Goal: Navigation & Orientation: Find specific page/section

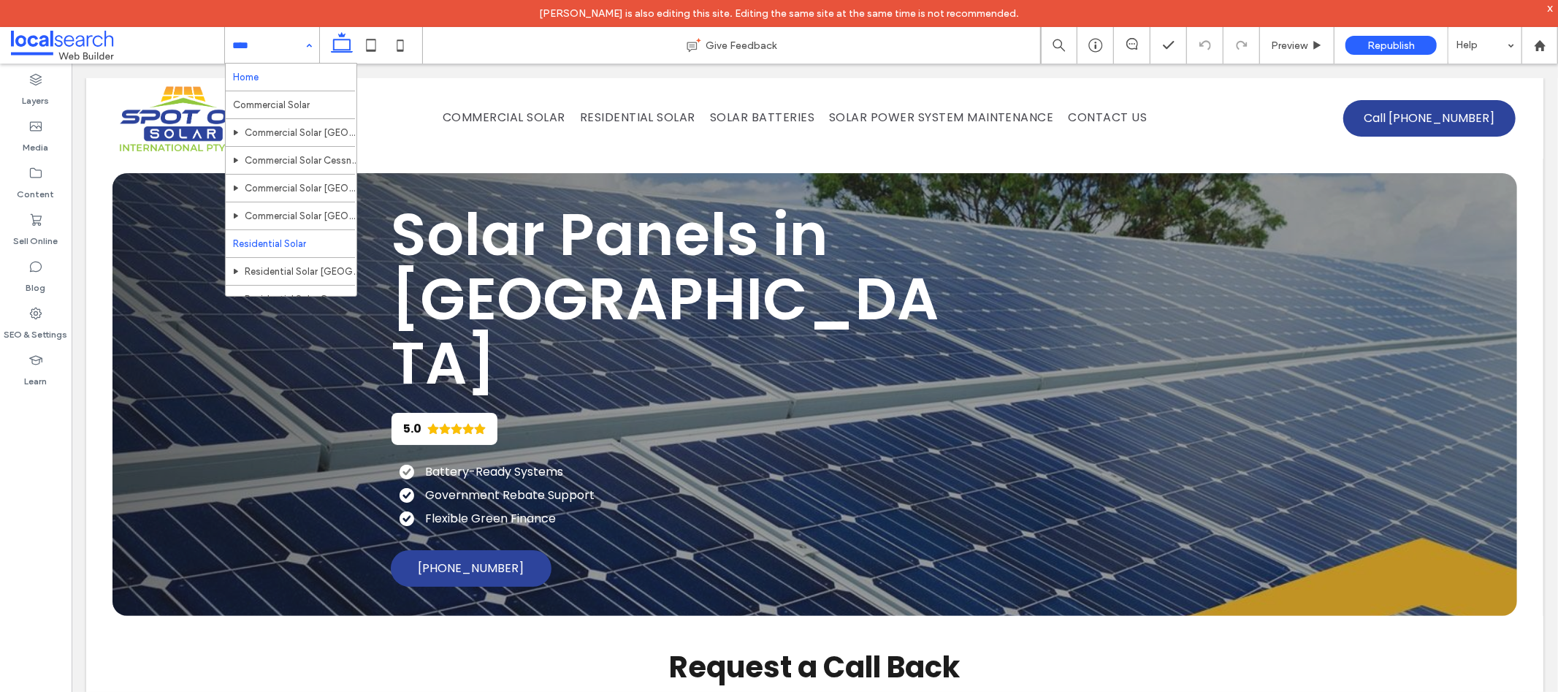
scroll to position [28, 0]
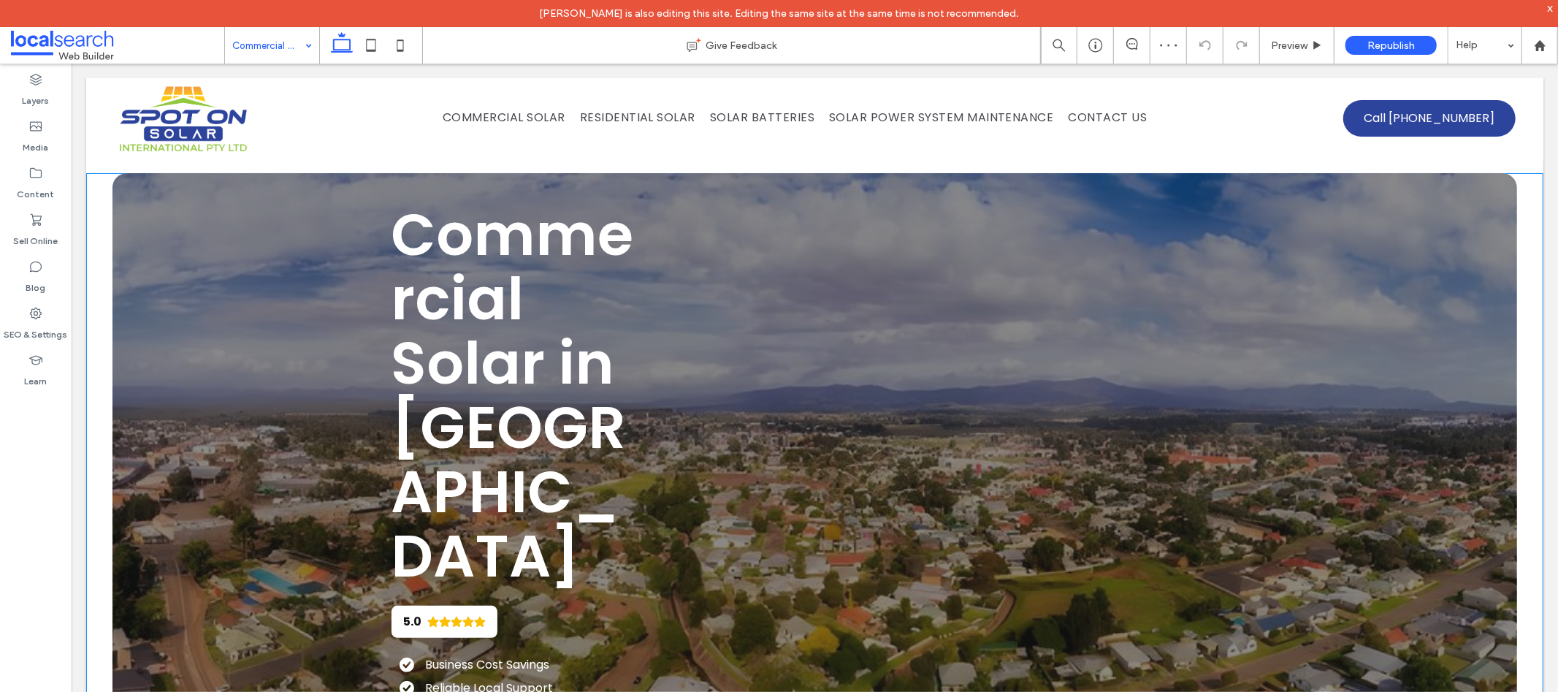
click at [595, 257] on span "Commercial Solar in Cessnock" at bounding box center [511, 394] width 242 height 403
click at [581, 334] on span "Commercial Solar in Cessnock" at bounding box center [511, 394] width 242 height 403
click at [570, 302] on h1 "Commercial Solar in Cessnock" at bounding box center [512, 395] width 245 height 386
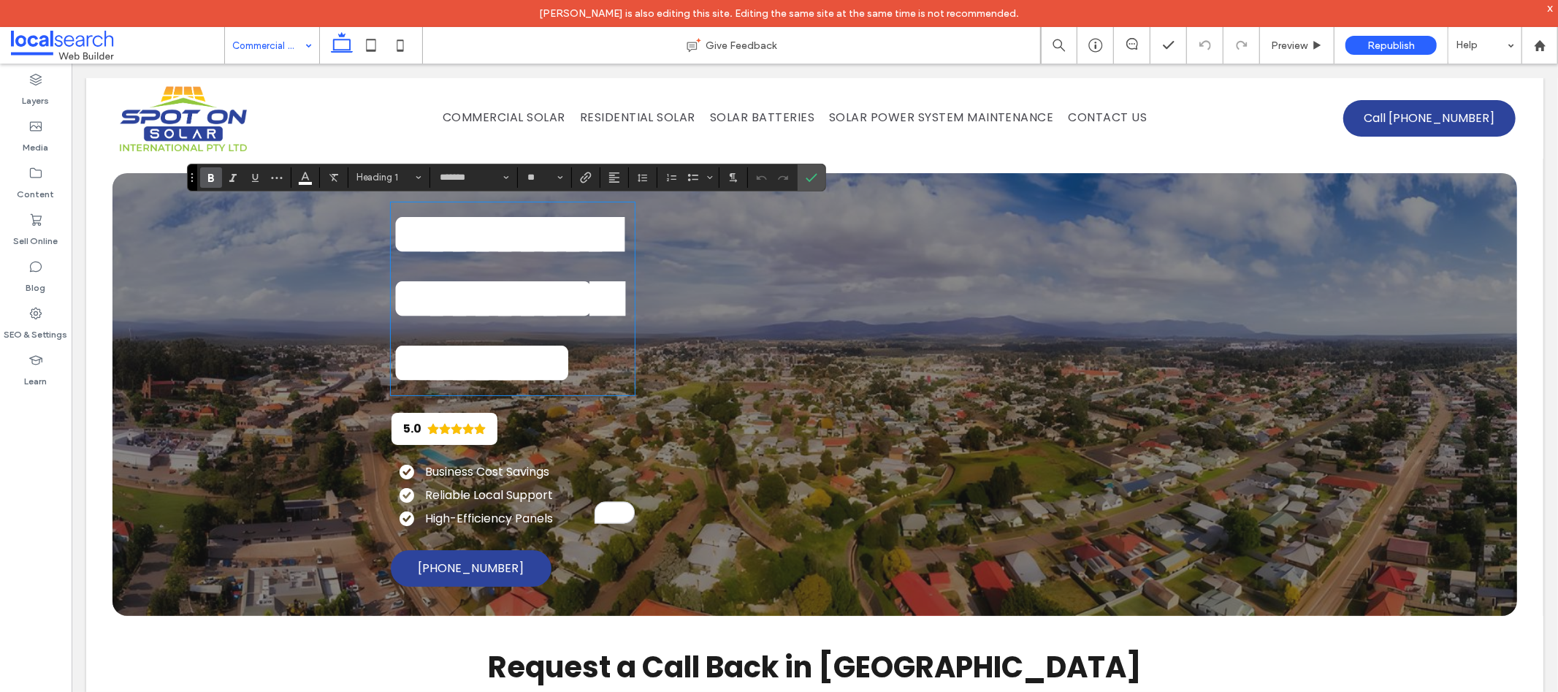
drag, startPoint x: 628, startPoint y: 464, endPoint x: 827, endPoint y: 455, distance: 199.6
click at [827, 455] on div "**********" at bounding box center [814, 393] width 876 height 443
click at [745, 456] on div "**********" at bounding box center [594, 394] width 408 height 384
drag, startPoint x: 628, startPoint y: 443, endPoint x: 868, endPoint y: 443, distance: 239.5
click at [868, 443] on div "**********" at bounding box center [814, 393] width 876 height 443
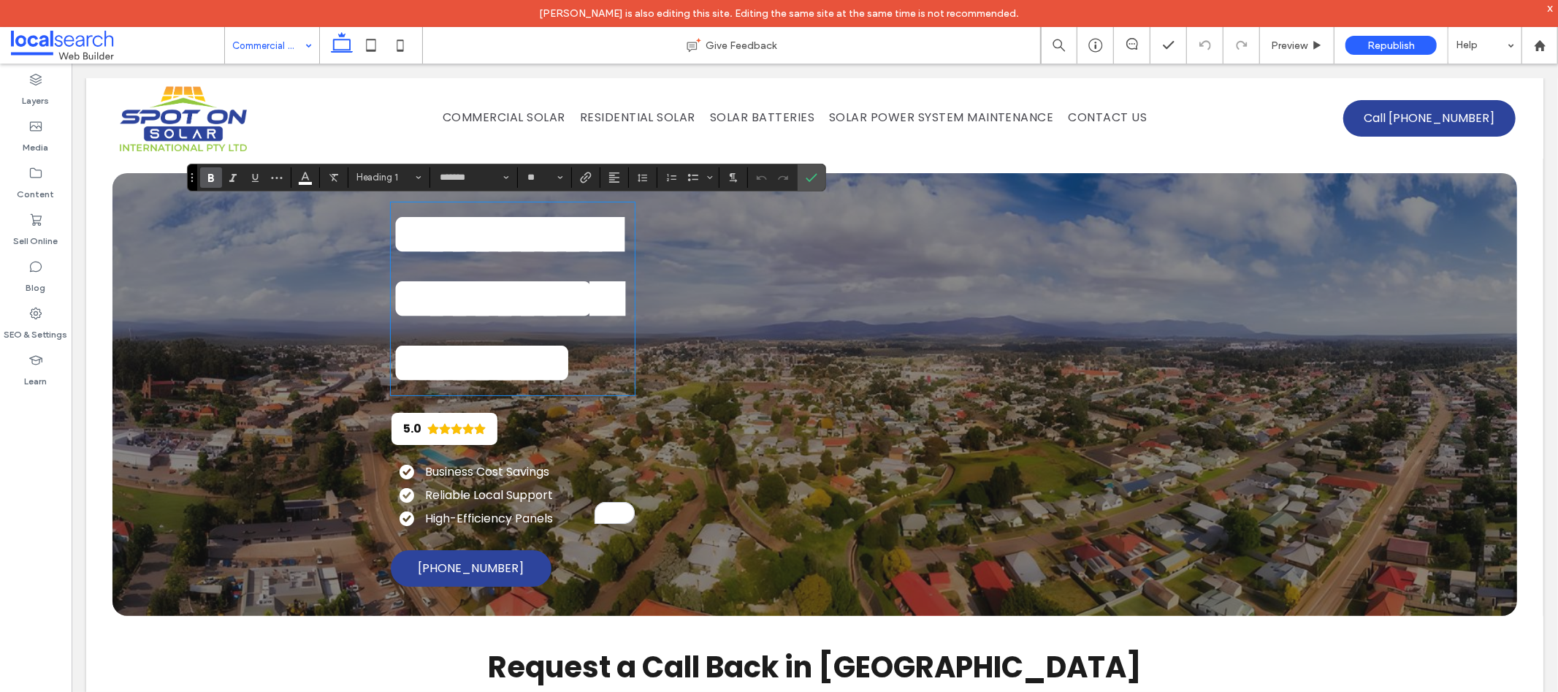
click at [835, 458] on div at bounding box center [1035, 394] width 408 height 384
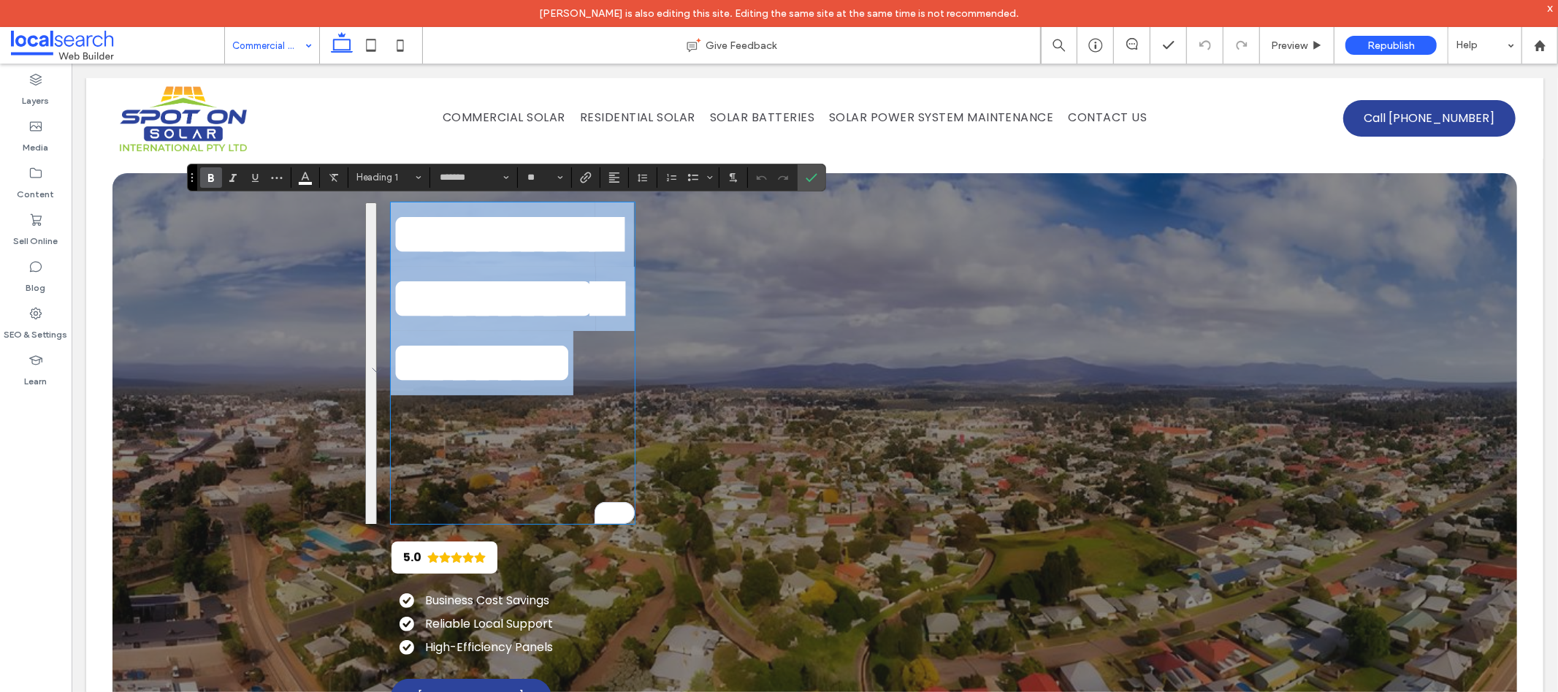
drag, startPoint x: 495, startPoint y: 483, endPoint x: 392, endPoint y: 239, distance: 265.4
click at [392, 239] on h1 "**********" at bounding box center [512, 298] width 245 height 193
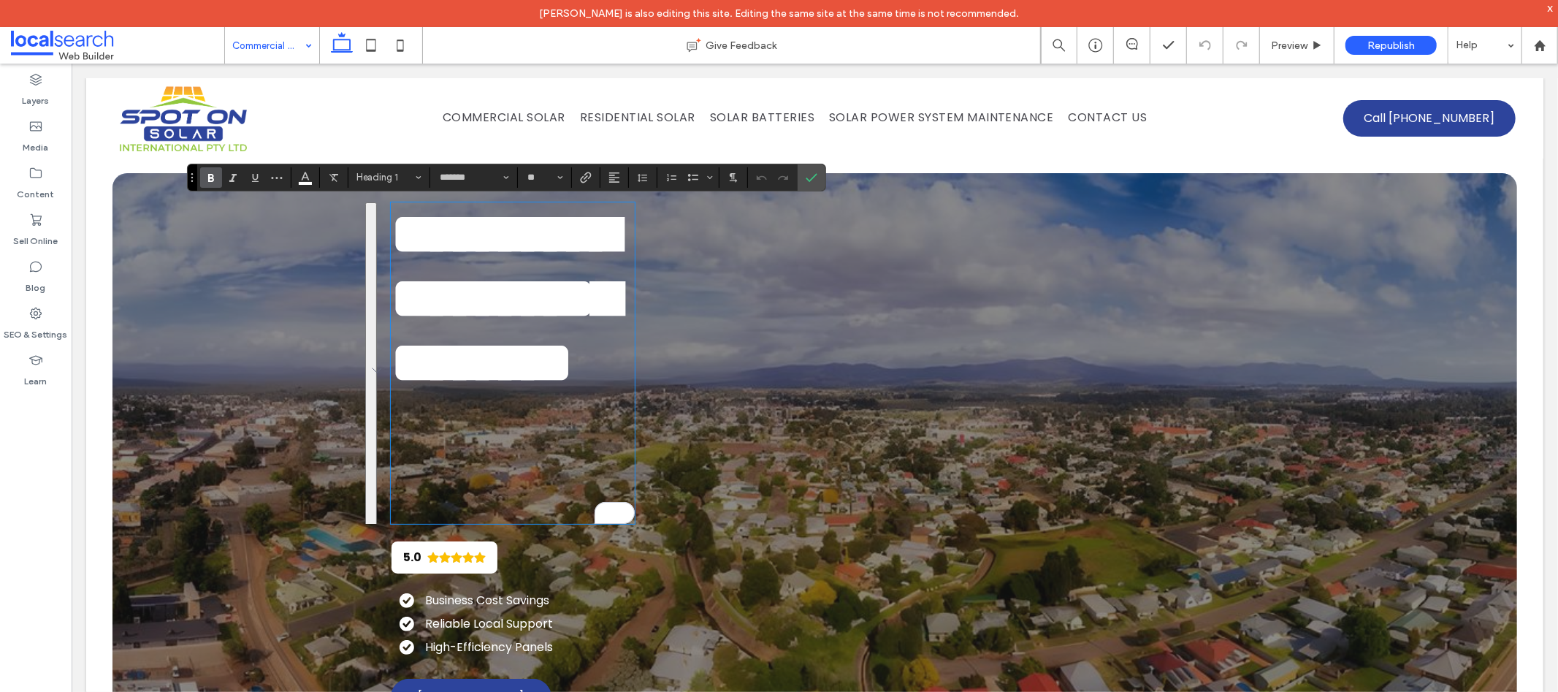
click at [543, 345] on span "**********" at bounding box center [504, 297] width 228 height 186
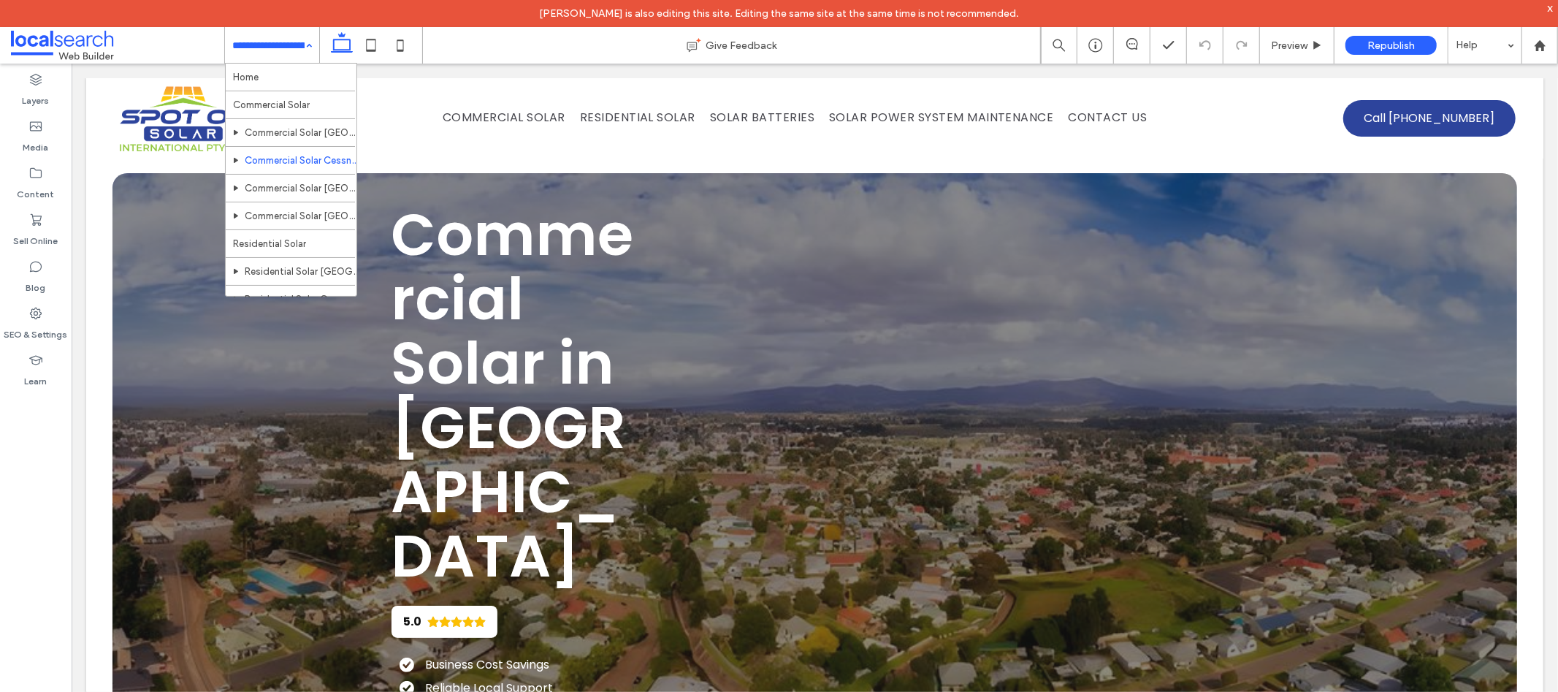
click at [497, 152] on div "Commercial Solar Residential Solar Solar Batteries Solar Power System Maintenan…" at bounding box center [813, 117] width 1457 height 80
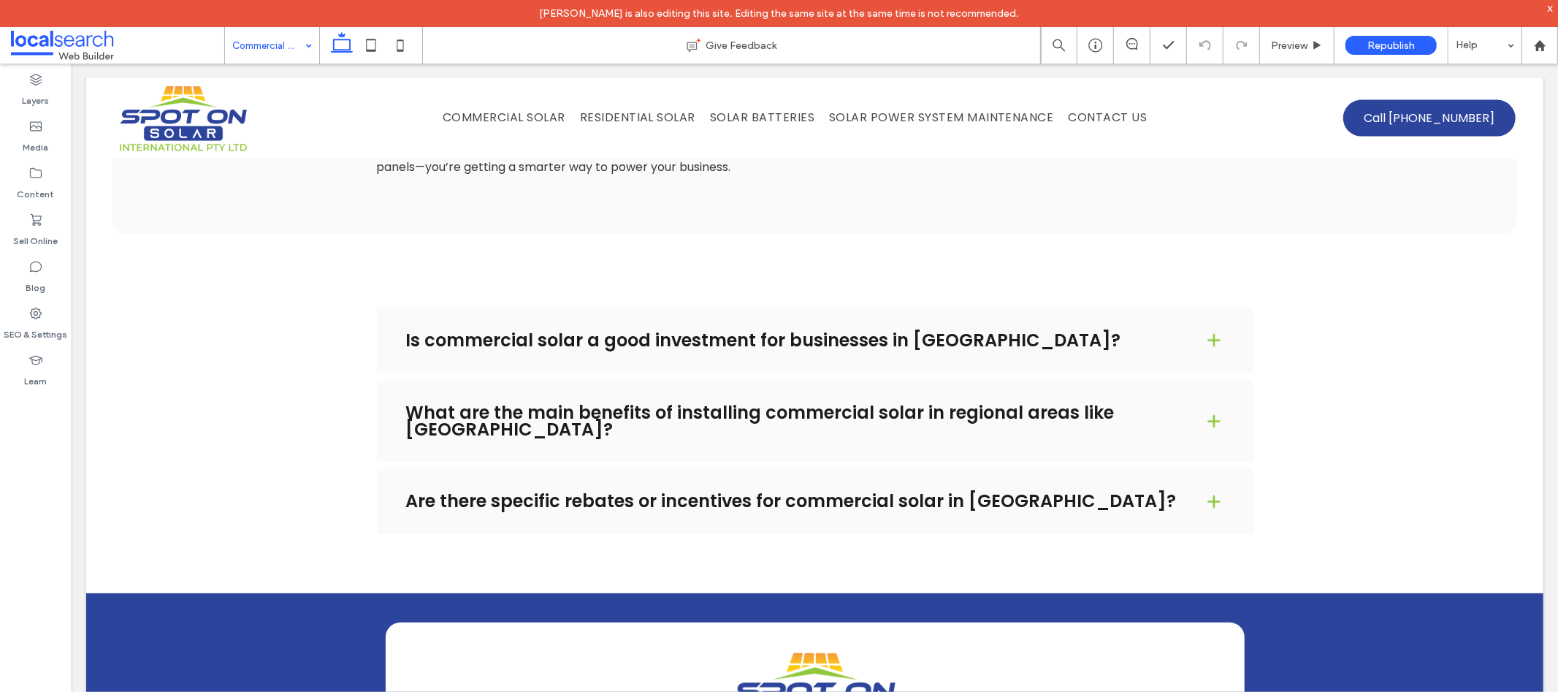
scroll to position [2484, 0]
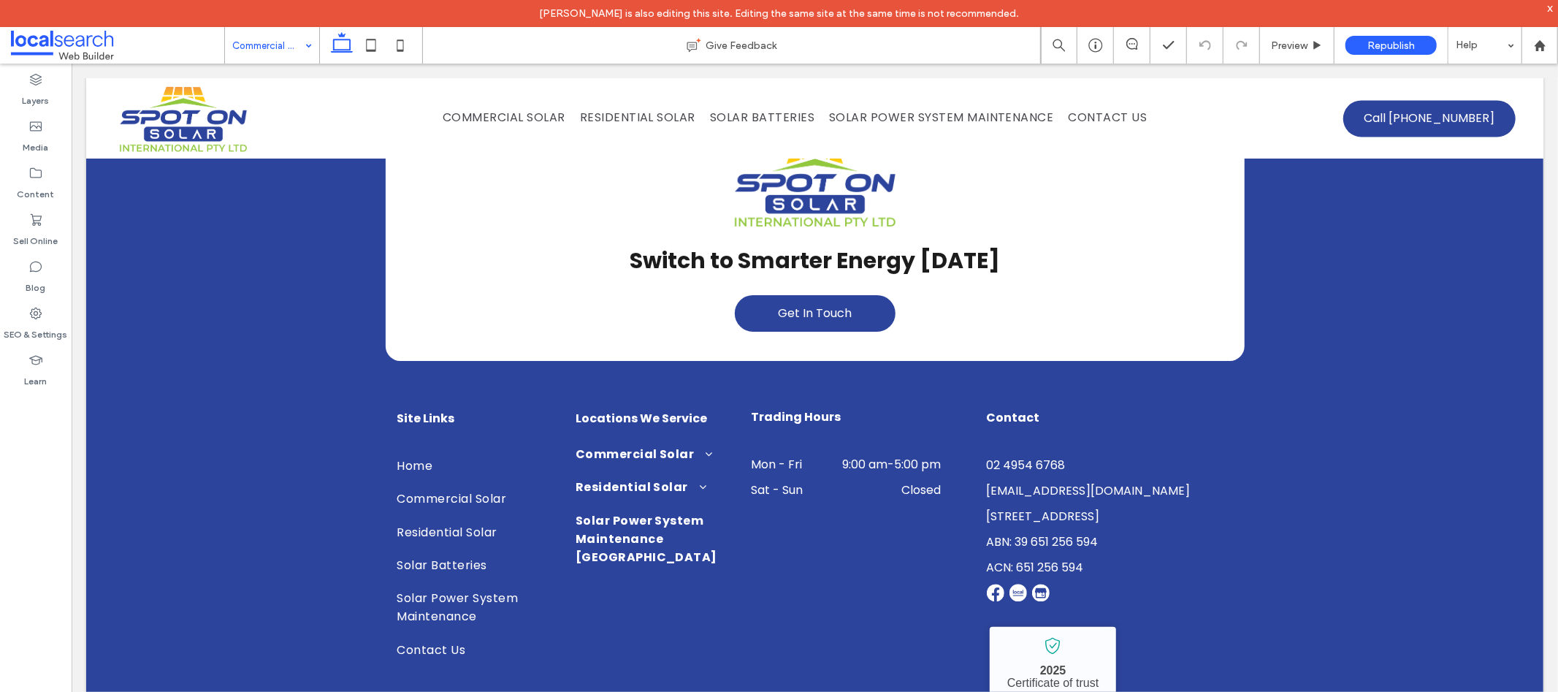
click at [305, 539] on div "Switch to Smarter Energy Today Get In Touch Site Links Home Commercial Solar Re…" at bounding box center [813, 461] width 1457 height 755
click at [724, 113] on span "Solar Batteries" at bounding box center [761, 116] width 104 height 18
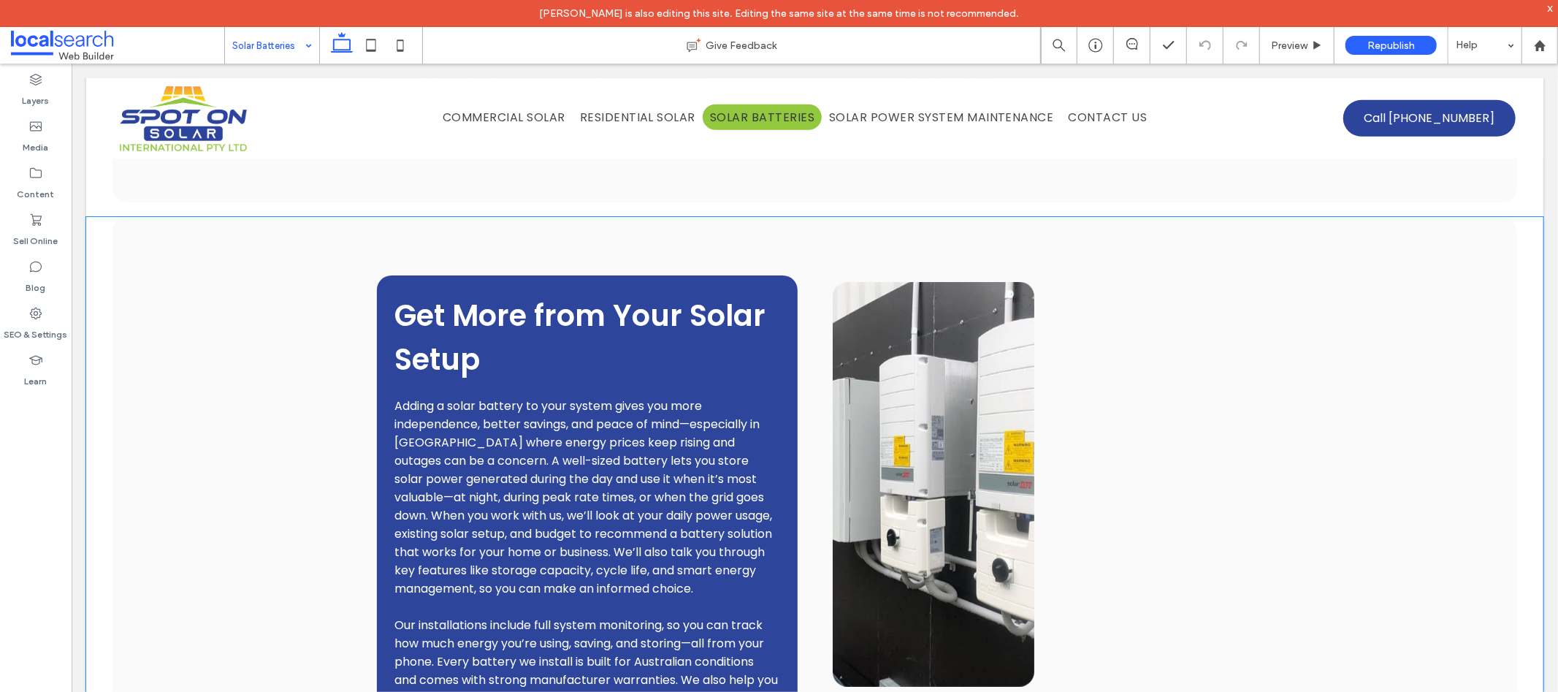
scroll to position [1184, 0]
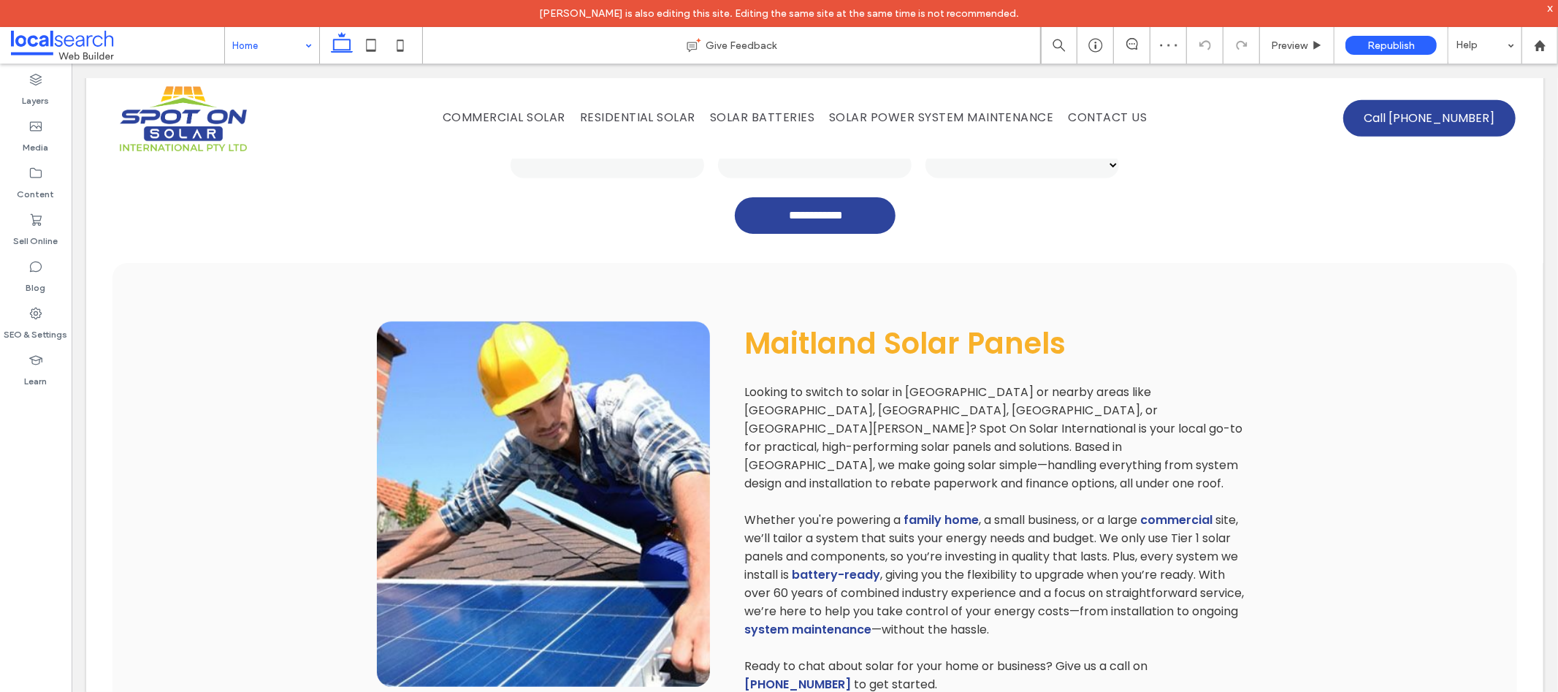
scroll to position [64, 0]
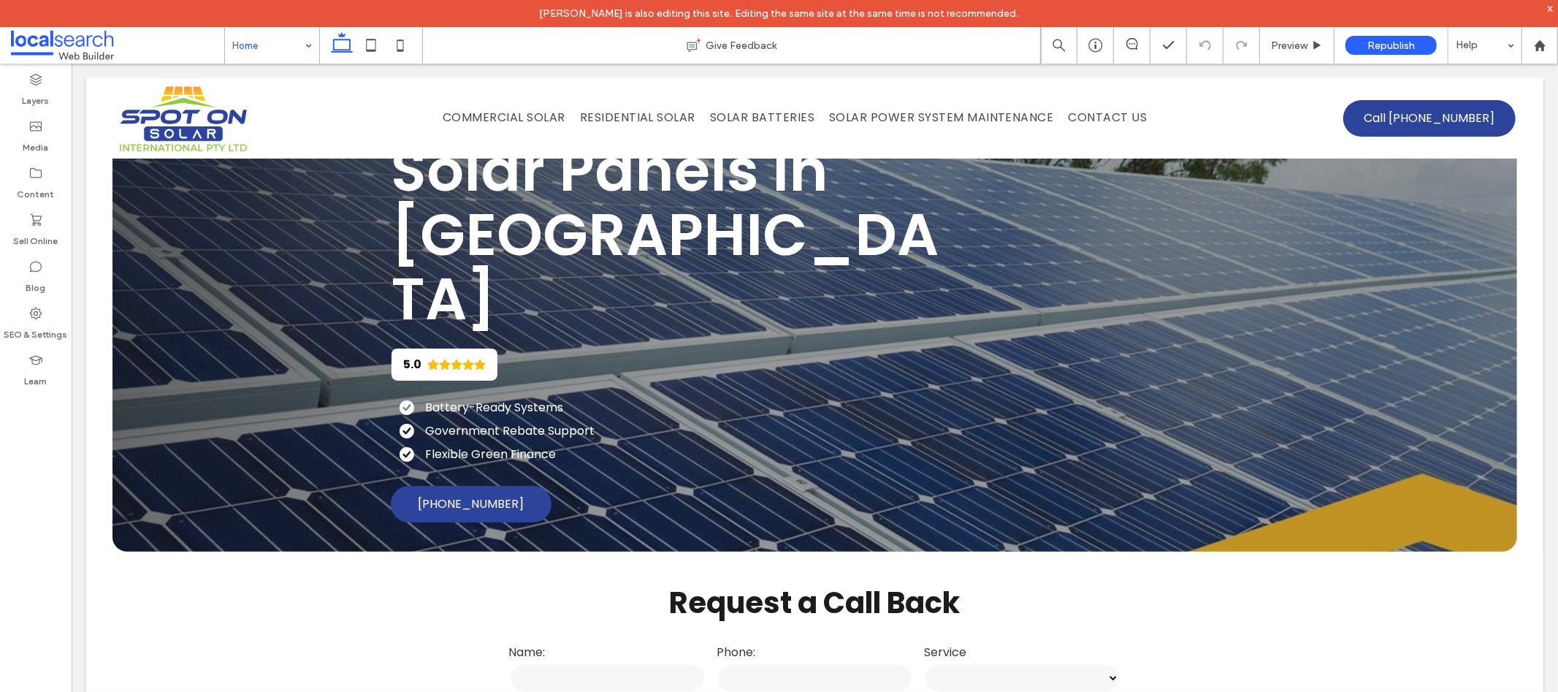
click at [289, 43] on input at bounding box center [268, 45] width 72 height 37
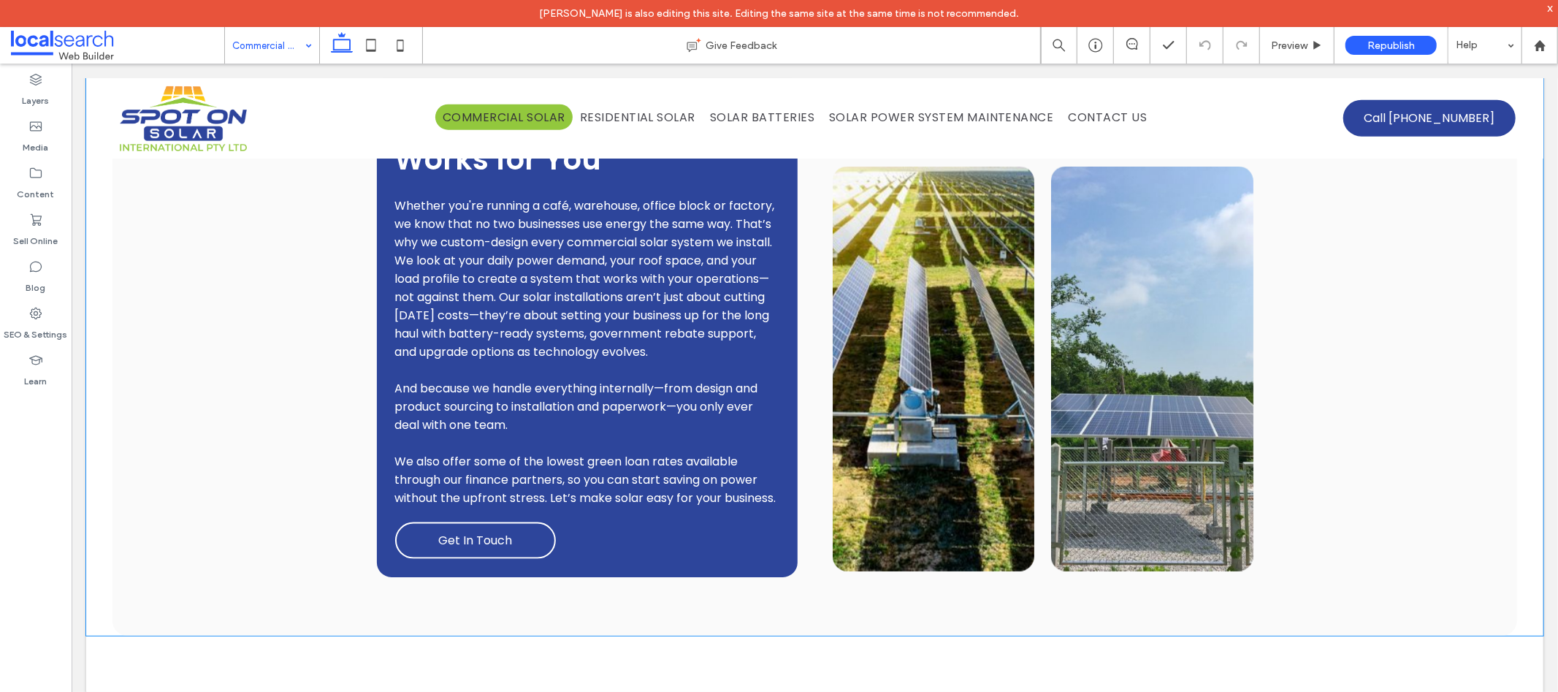
click at [482, 530] on span "Get In Touch" at bounding box center [474, 539] width 74 height 18
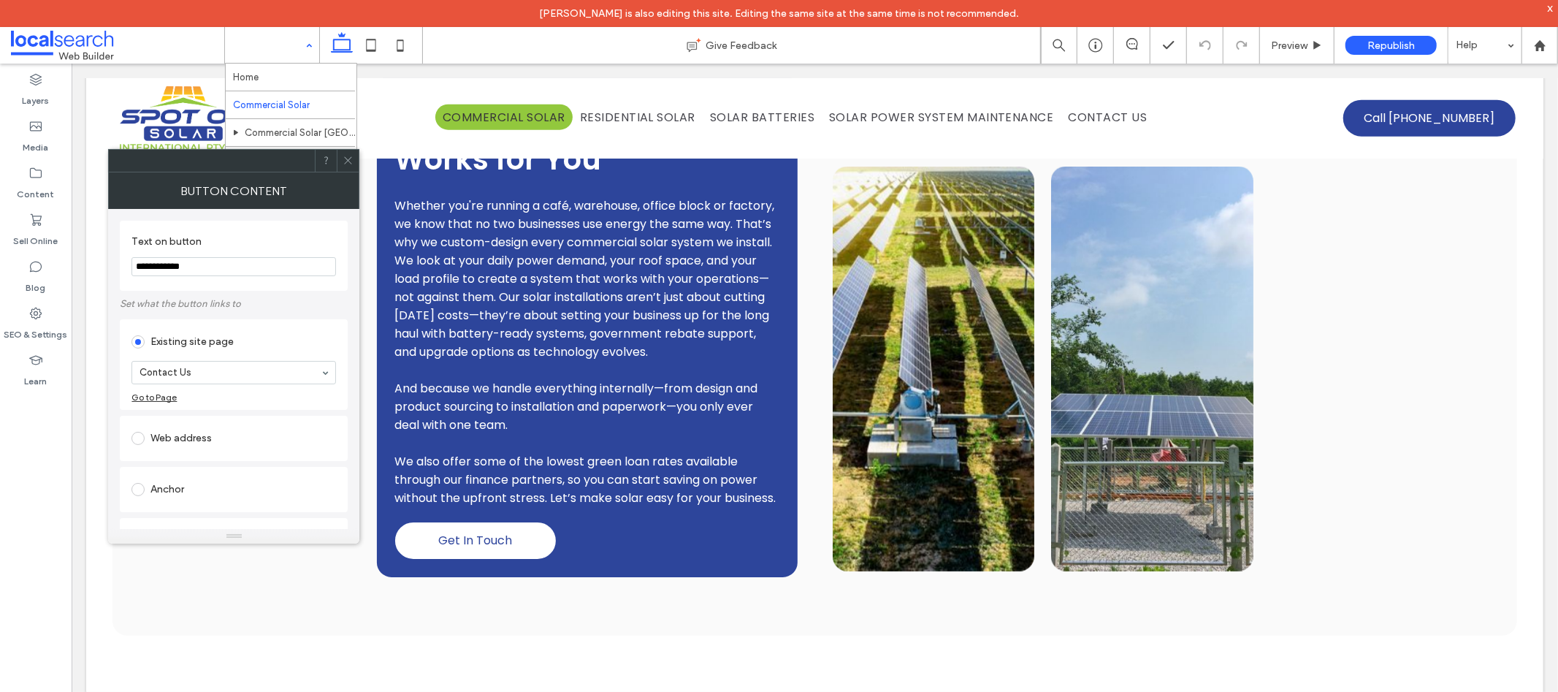
click at [346, 161] on use at bounding box center [348, 160] width 7 height 7
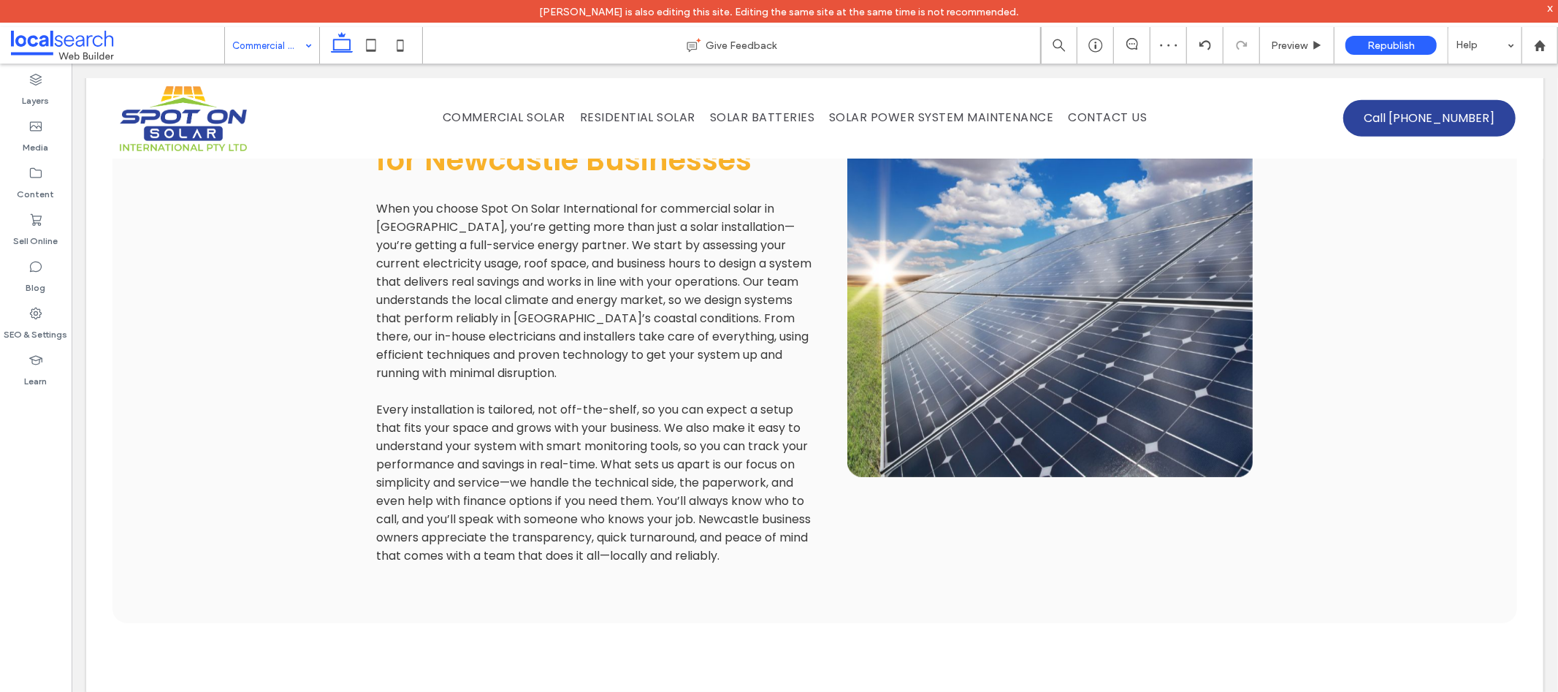
click at [261, 61] on div "Commercial Solar [GEOGRAPHIC_DATA]" at bounding box center [272, 45] width 94 height 37
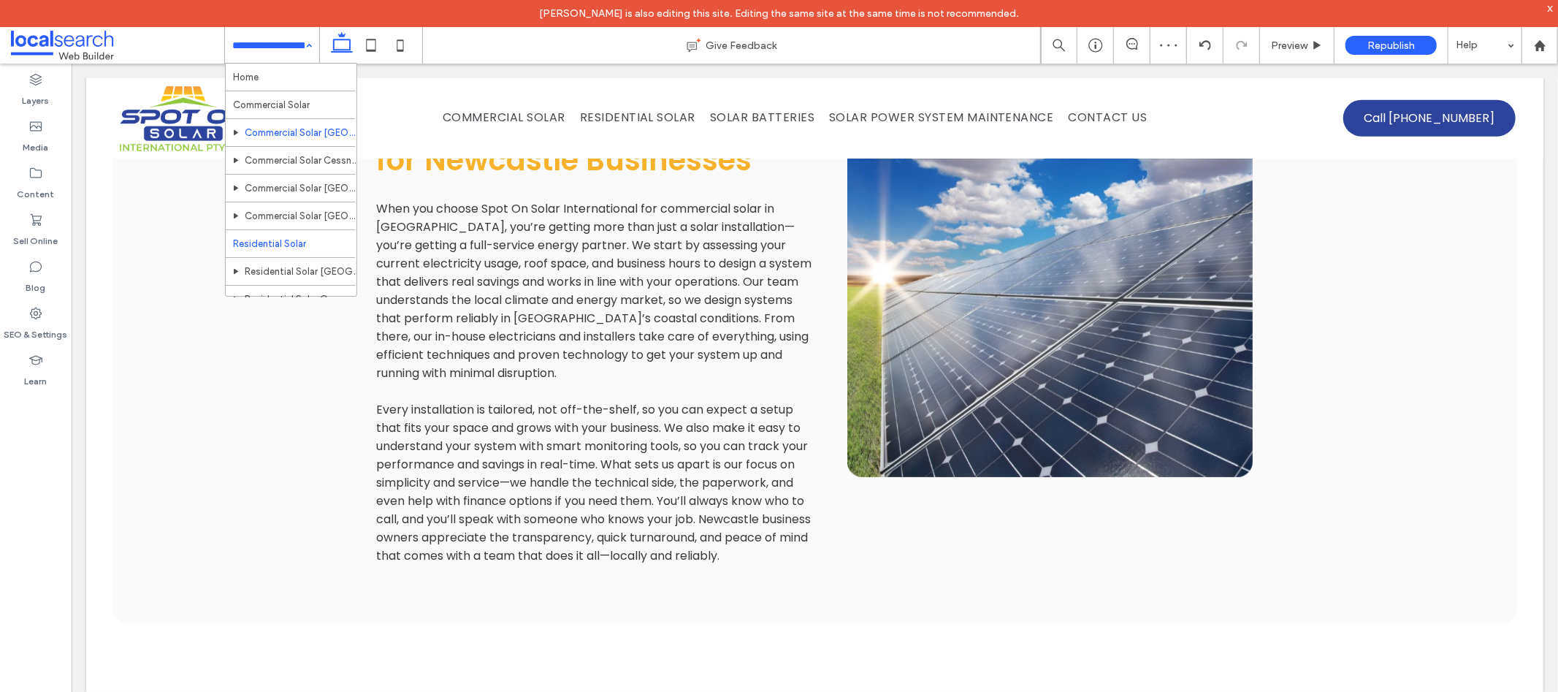
scroll to position [188, 0]
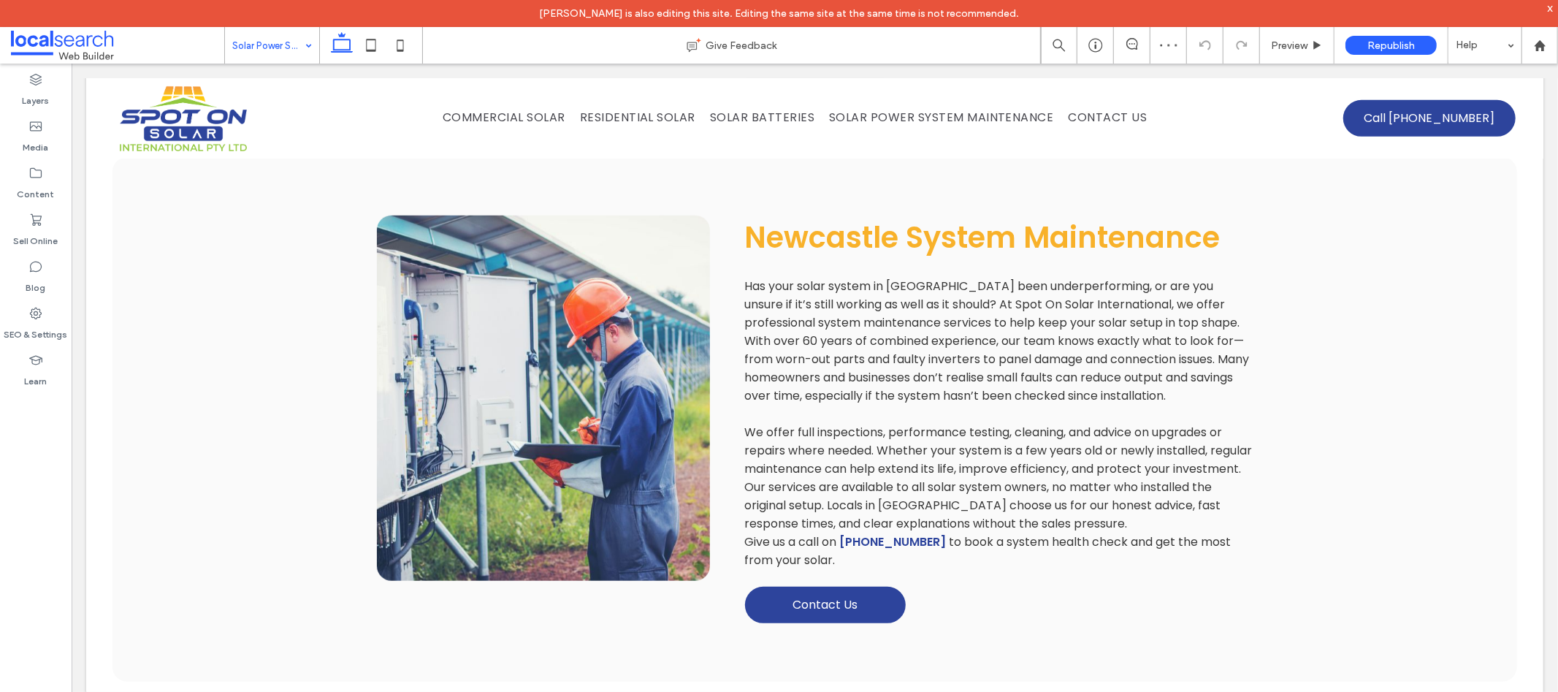
scroll to position [863, 0]
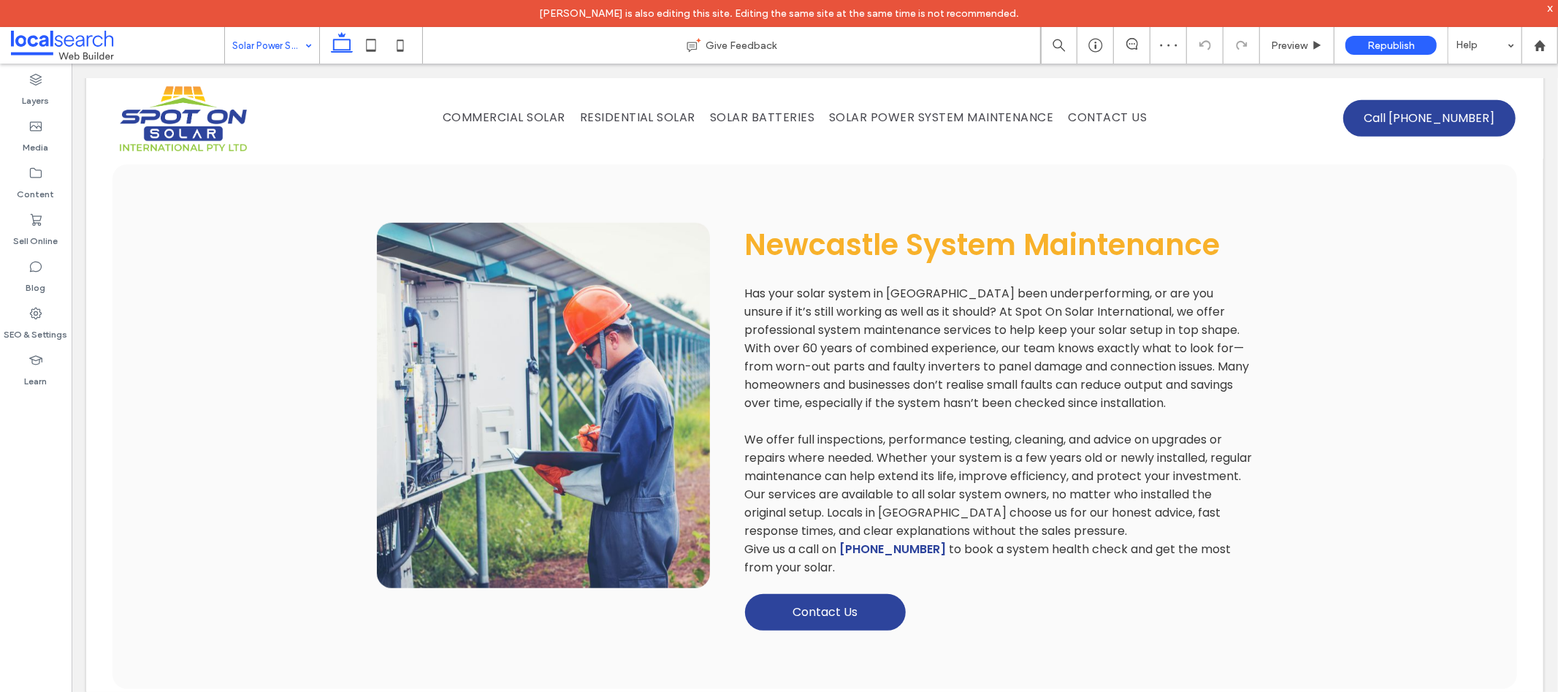
click at [297, 41] on input at bounding box center [268, 45] width 72 height 37
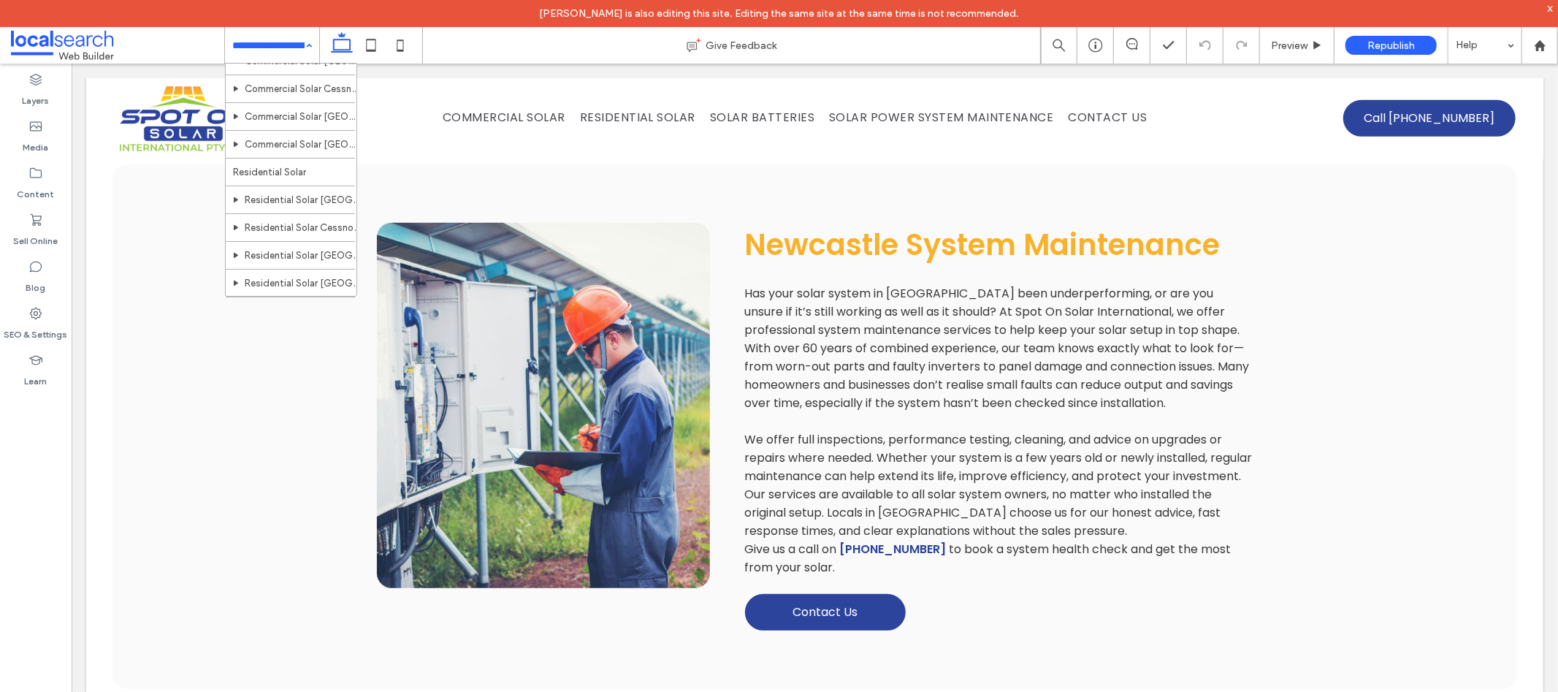
scroll to position [188, 0]
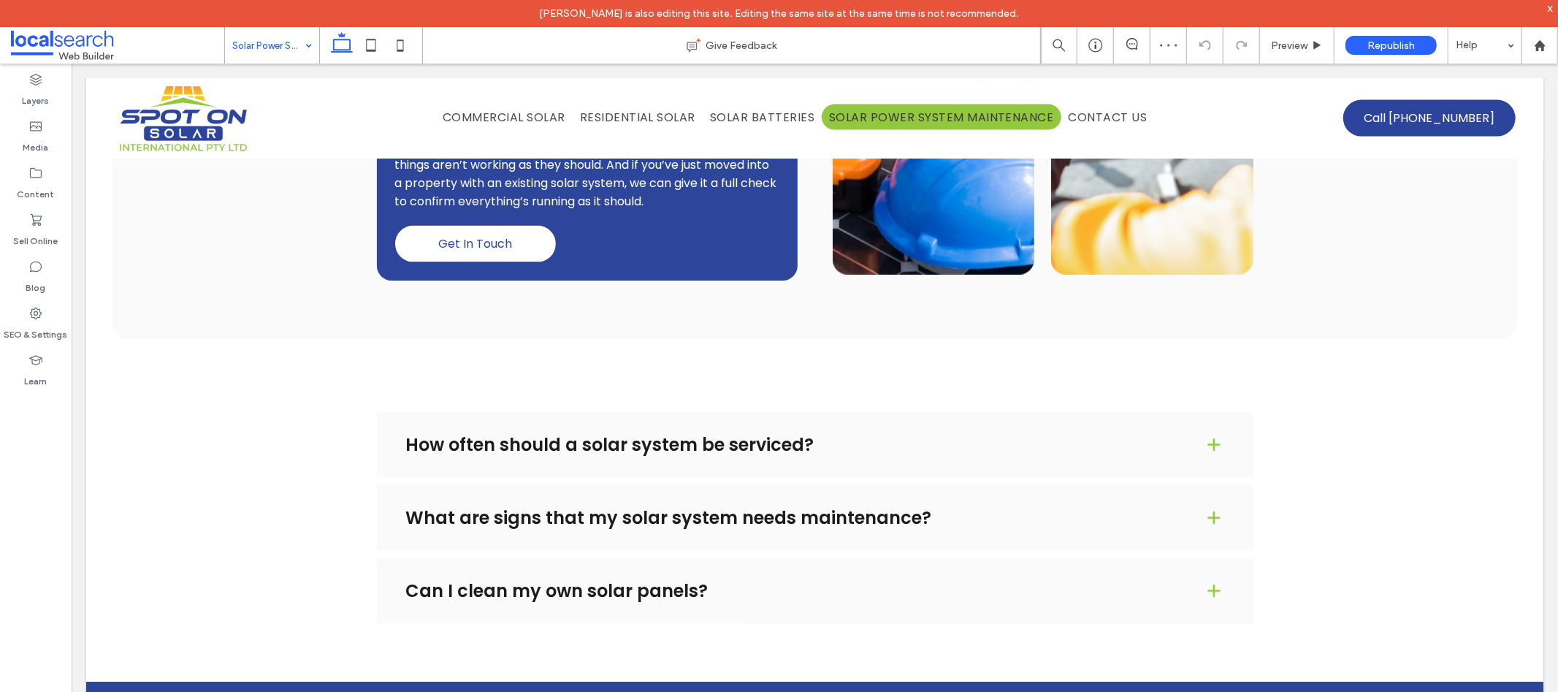
scroll to position [1793, 0]
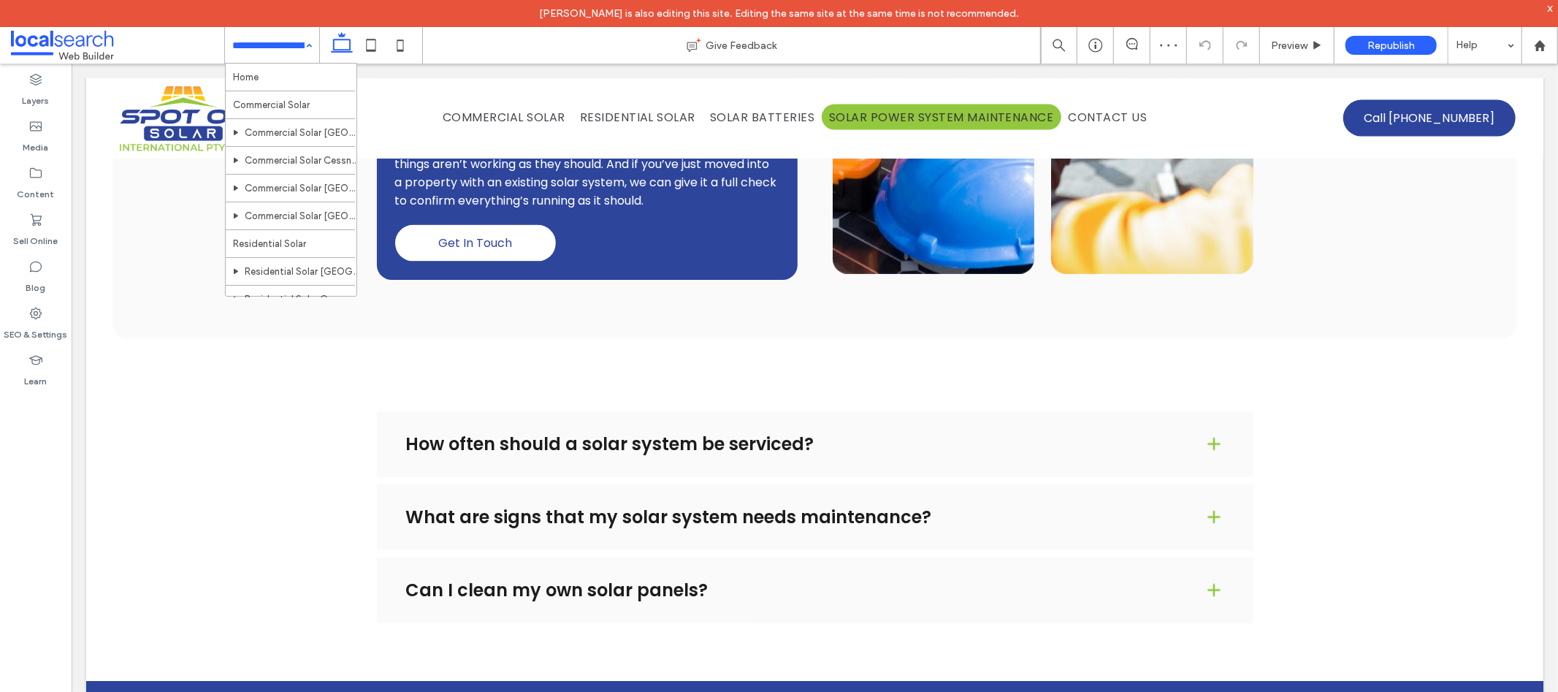
click at [282, 50] on input at bounding box center [268, 45] width 72 height 37
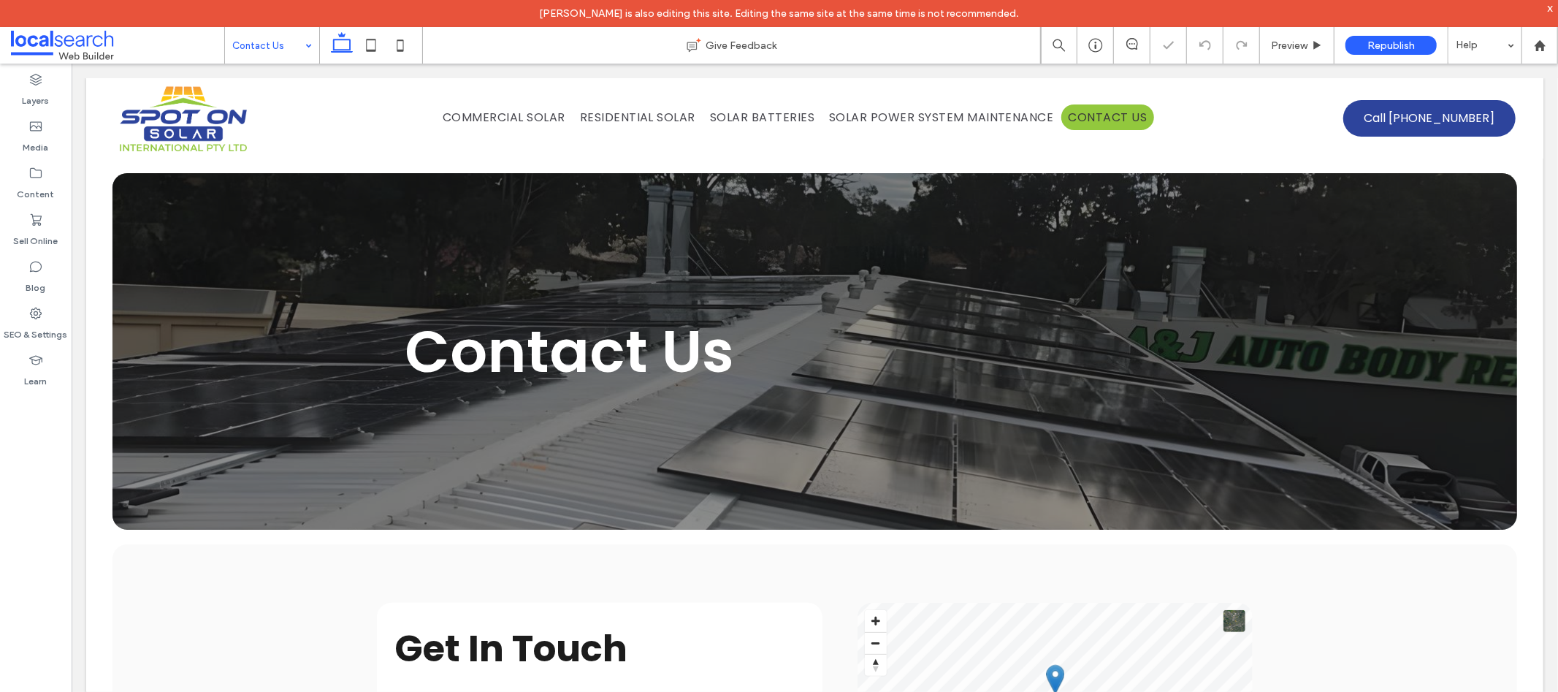
click at [278, 46] on input at bounding box center [268, 45] width 72 height 37
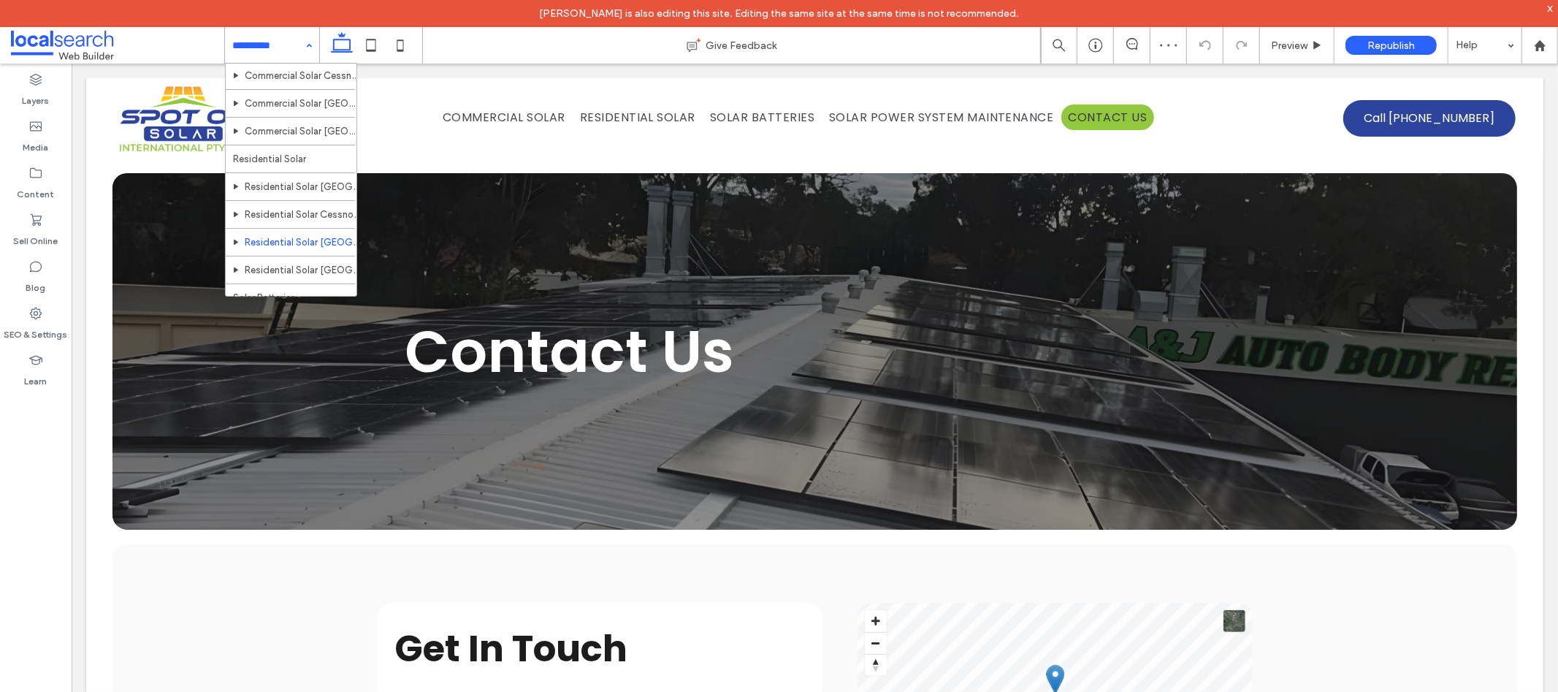
scroll to position [98, 0]
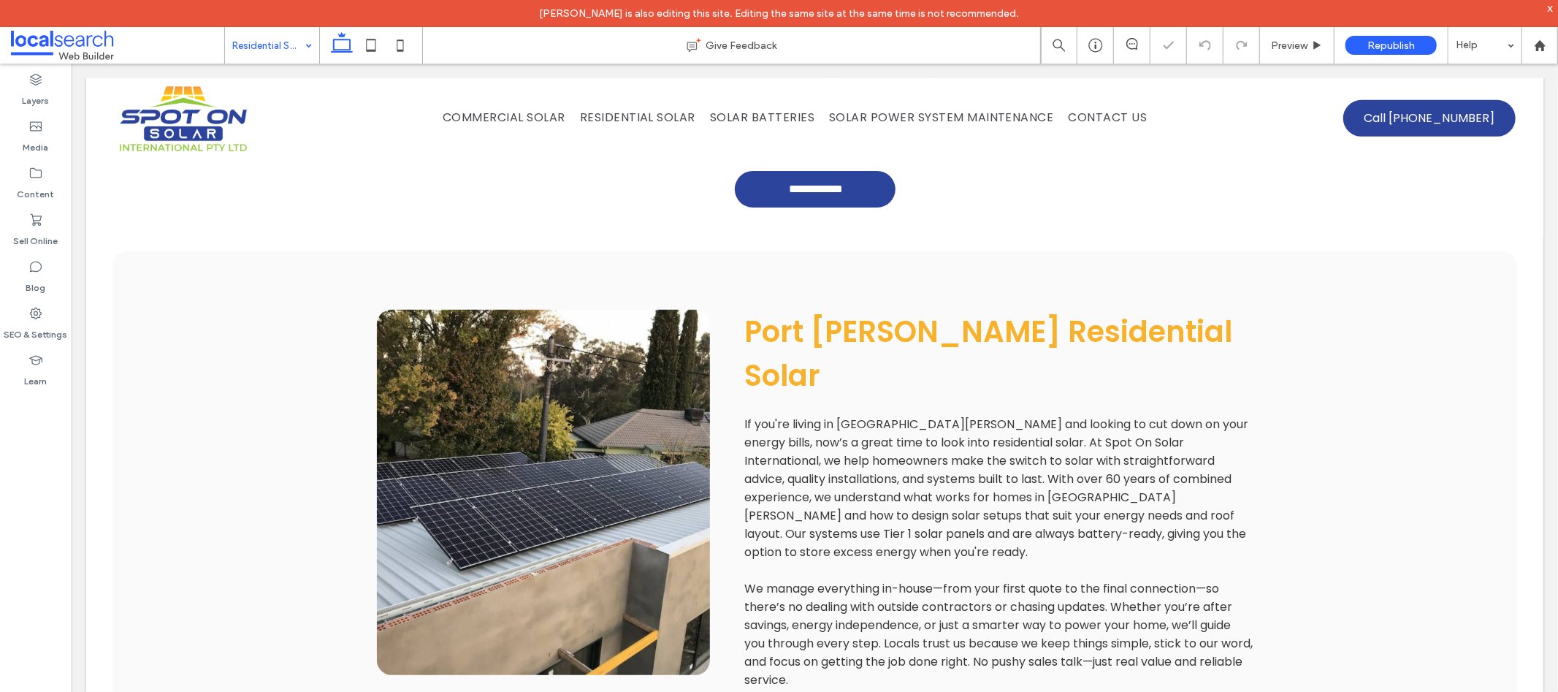
scroll to position [779, 0]
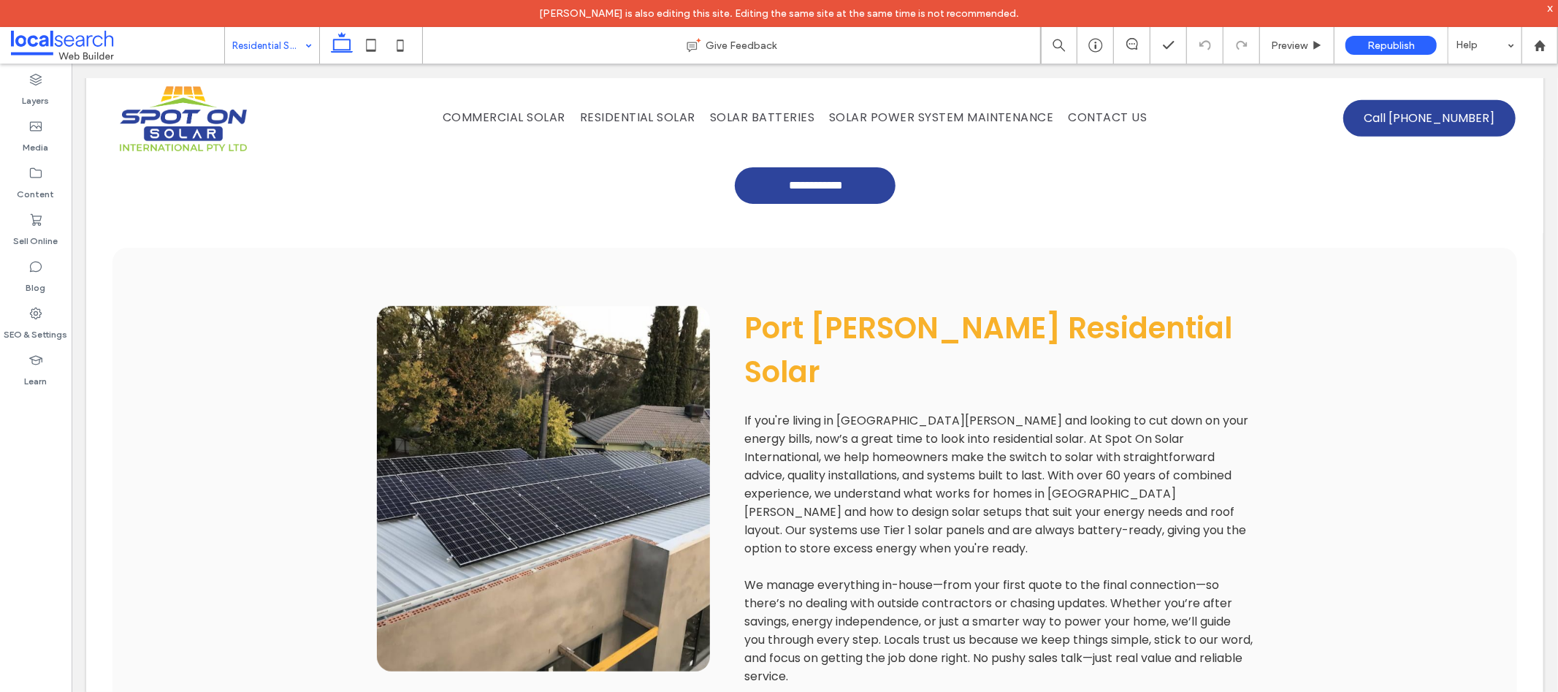
click at [294, 58] on input at bounding box center [268, 45] width 72 height 37
